Goal: Task Accomplishment & Management: Manage account settings

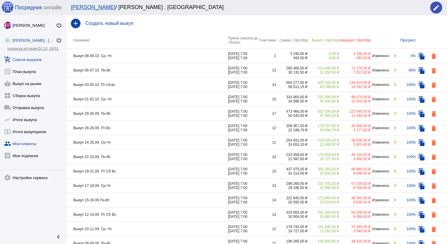
click at [28, 138] on link "group Мои клиенты" at bounding box center [33, 142] width 66 height 12
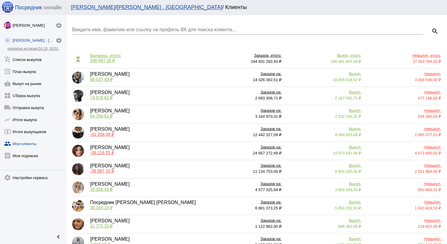
click at [140, 29] on input "Введите имя, фамилию или ссылку на профиль ВК для поиска клиента..." at bounding box center [247, 29] width 351 height 5
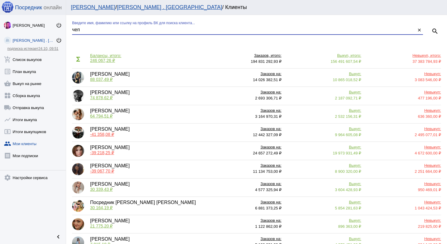
type input "чеп"
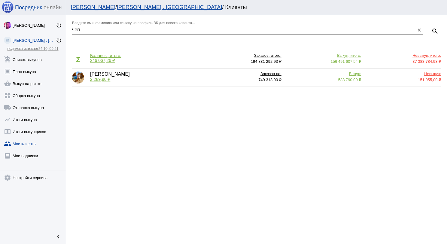
click at [95, 78] on span "2 289,90 ₽" at bounding box center [100, 79] width 20 height 5
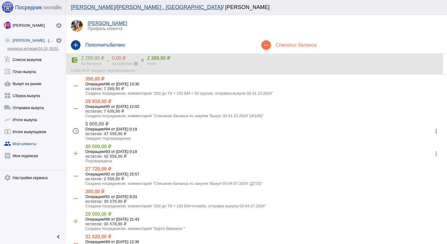
drag, startPoint x: 145, startPoint y: 56, endPoint x: 164, endPoint y: 57, distance: 19.2
click at [164, 57] on div "account_balance_wallet 2 289,90 ₽ на балансе - 0,00 ₽ на выкупах help_outline =…" at bounding box center [256, 60] width 371 height 11
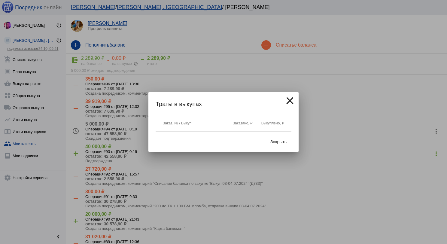
copy div "2 289,90"
click at [285, 145] on button "Закрыть" at bounding box center [278, 141] width 26 height 11
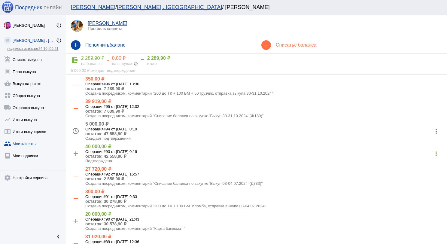
click at [431, 134] on mat-icon "more_vert" at bounding box center [436, 131] width 10 height 10
click at [415, 172] on button "close Отклонить" at bounding box center [412, 175] width 51 height 14
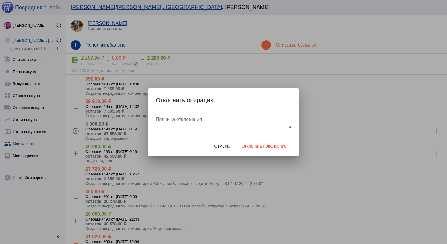
click at [234, 125] on textarea "Причина отклонения" at bounding box center [223, 122] width 136 height 12
type textarea "не снимали"
click at [270, 149] on button "Отклонить пополнение" at bounding box center [264, 145] width 55 height 11
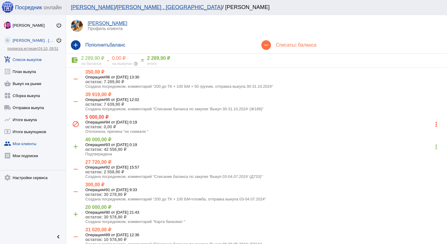
click at [30, 60] on link "add_shopping_cart Список выкупов" at bounding box center [33, 58] width 66 height 12
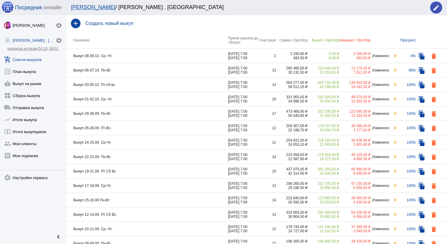
click at [156, 58] on td "Выкуп 08-09.10. Ср.-Чт." at bounding box center [147, 56] width 162 height 14
